Goal: Information Seeking & Learning: Learn about a topic

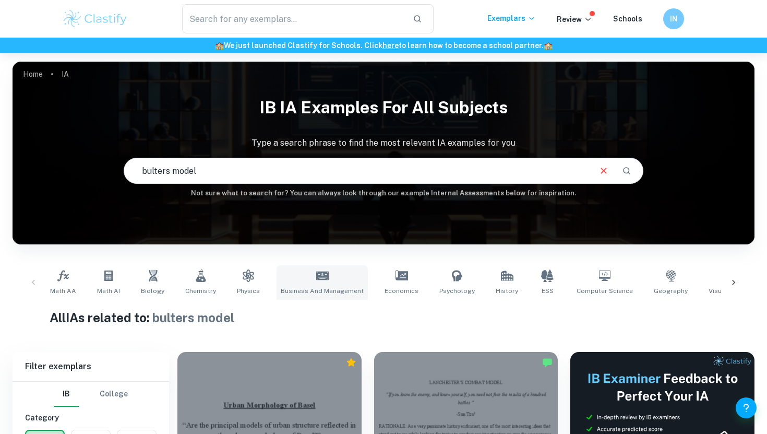
click at [316, 284] on link "Business and Management" at bounding box center [322, 282] width 91 height 34
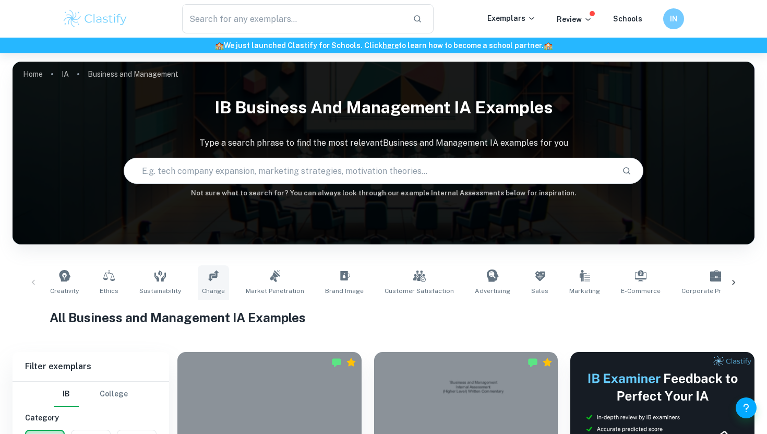
click at [207, 281] on icon at bounding box center [213, 275] width 13 height 13
type input "Change"
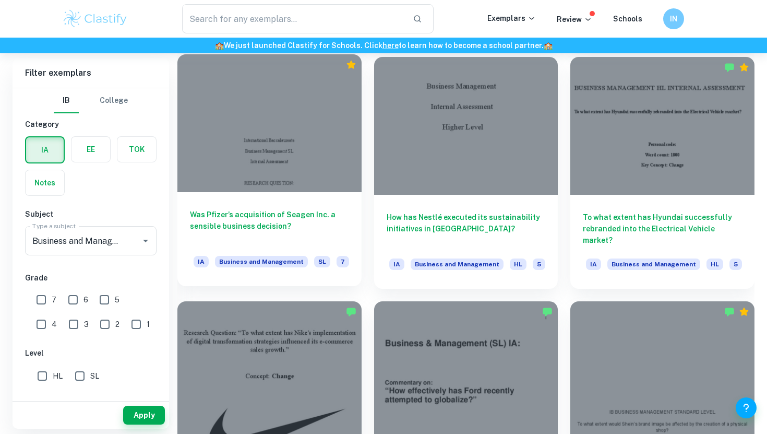
scroll to position [74, 0]
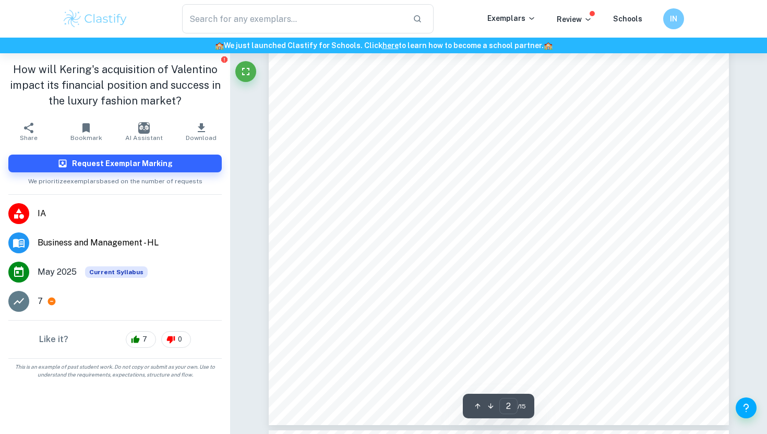
type input "3"
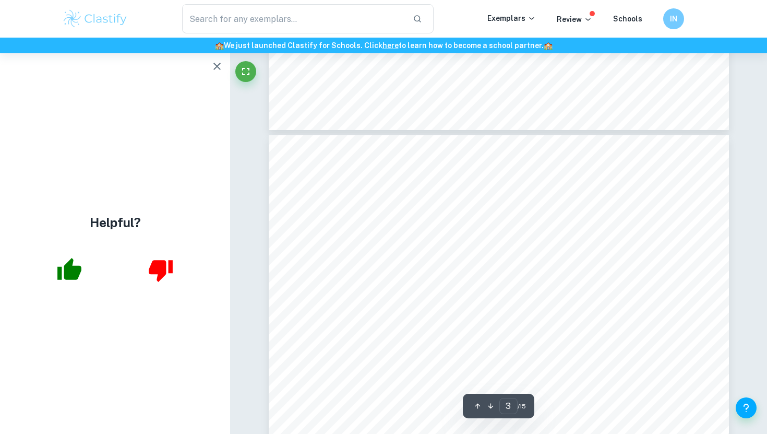
scroll to position [1216, 0]
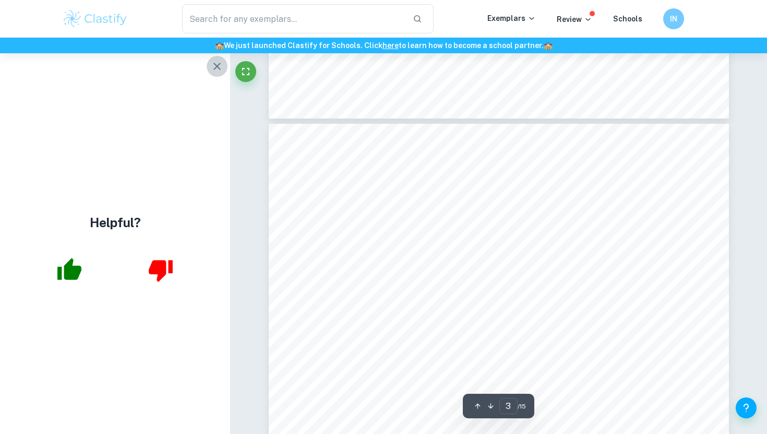
click at [217, 66] on icon "button" at bounding box center [216, 66] width 7 height 7
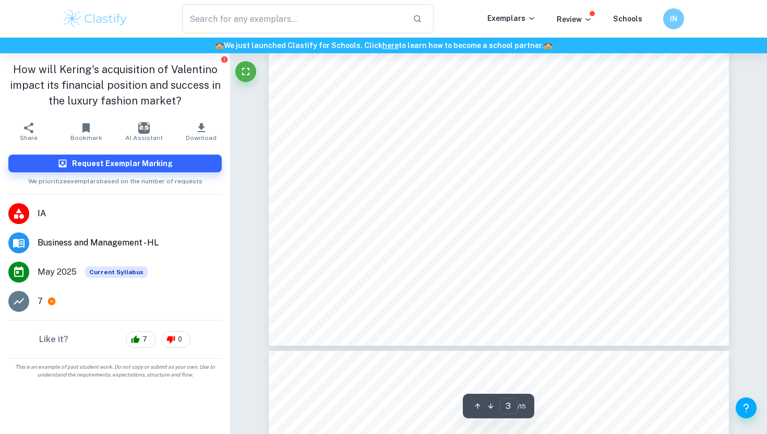
scroll to position [1597, 0]
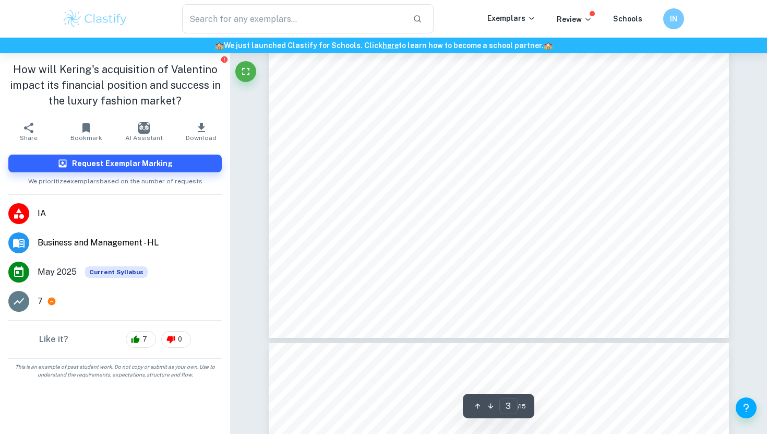
drag, startPoint x: 369, startPoint y: 234, endPoint x: 317, endPoint y: 176, distance: 78.0
click at [317, 148] on div "1. Introduction Kering is a luxury group with an extensive portfolio of high-en…" at bounding box center [499, 40] width 460 height 596
click at [317, 176] on div "1. Introduction Kering is a luxury group with an extensive portfolio of high-en…" at bounding box center [499, 40] width 460 height 596
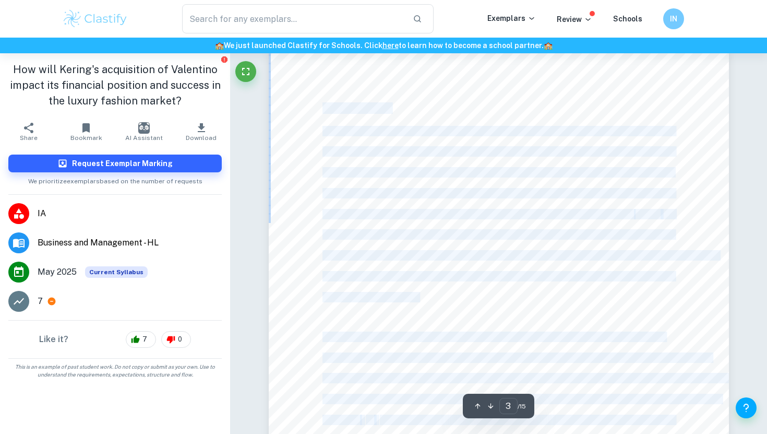
click at [325, 106] on div "1. Introduction Kering is a luxury group with an extensive portfolio of high-en…" at bounding box center [499, 345] width 460 height 596
copy div "1. Loremipsumdo Sitame co a elitse doeiu temp in utlaboree doloremag al enim-ad…"
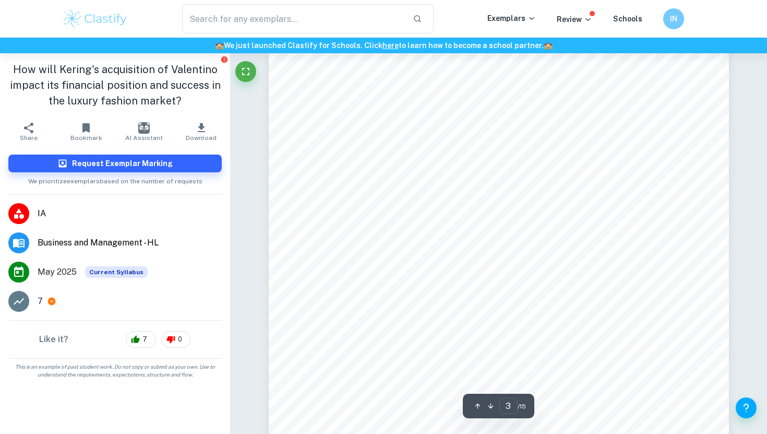
click at [366, 118] on div "1. Introduction Kering is a luxury group with an extensive portfolio of high-en…" at bounding box center [499, 345] width 460 height 596
